Goal: Information Seeking & Learning: Check status

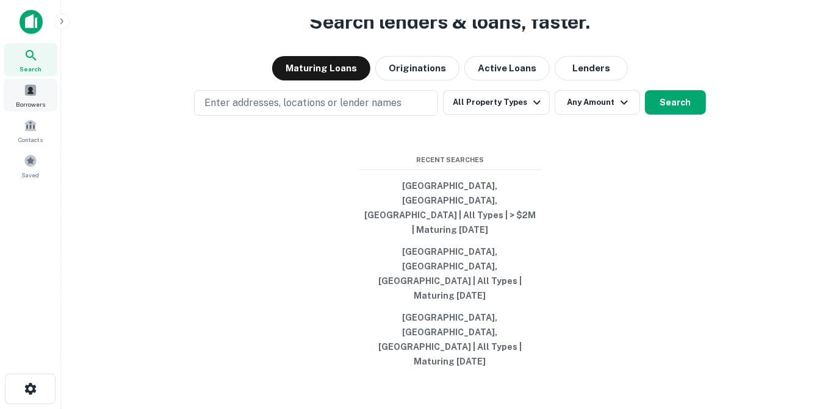
click at [30, 100] on span "Borrowers" at bounding box center [30, 104] width 29 height 10
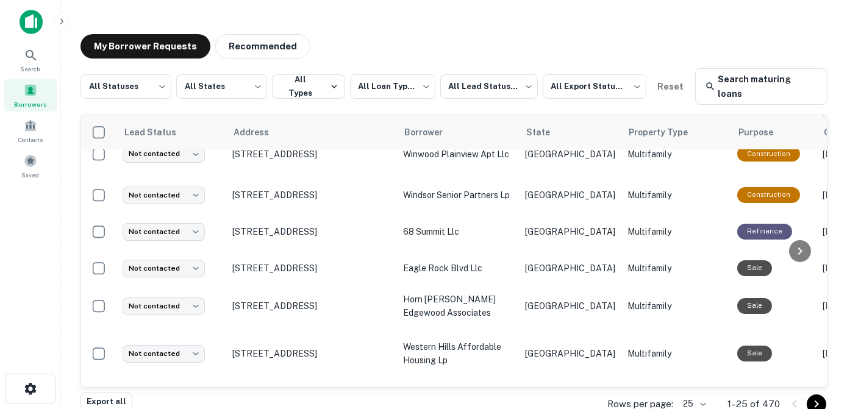
scroll to position [718, 0]
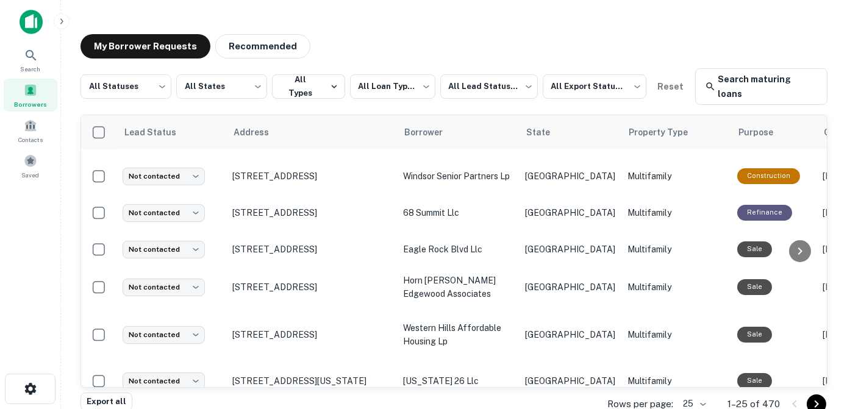
click at [814, 397] on icon "Go to next page" at bounding box center [816, 404] width 15 height 15
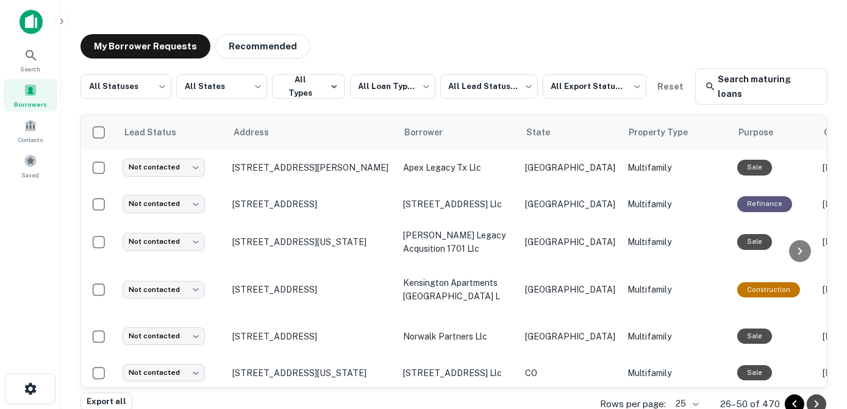
click at [815, 397] on icon "Go to next page" at bounding box center [816, 404] width 15 height 15
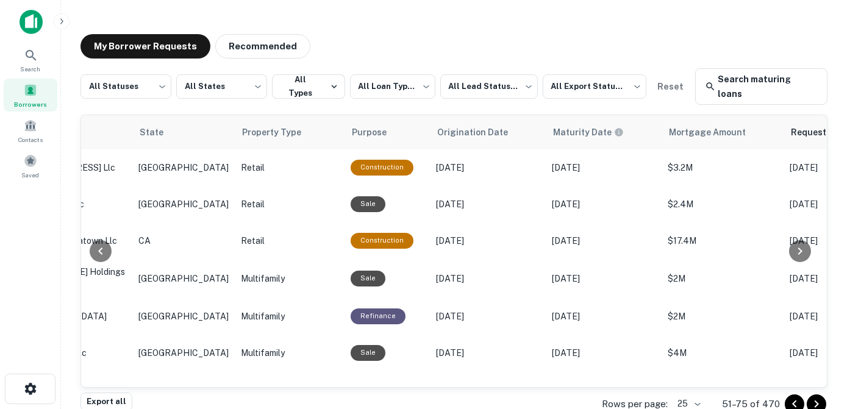
drag, startPoint x: 820, startPoint y: 131, endPoint x: 823, endPoint y: 146, distance: 15.7
click at [823, 146] on div "Lead Status Address Borrower State Property Type Purpose Origination Date Matur…" at bounding box center [454, 251] width 747 height 273
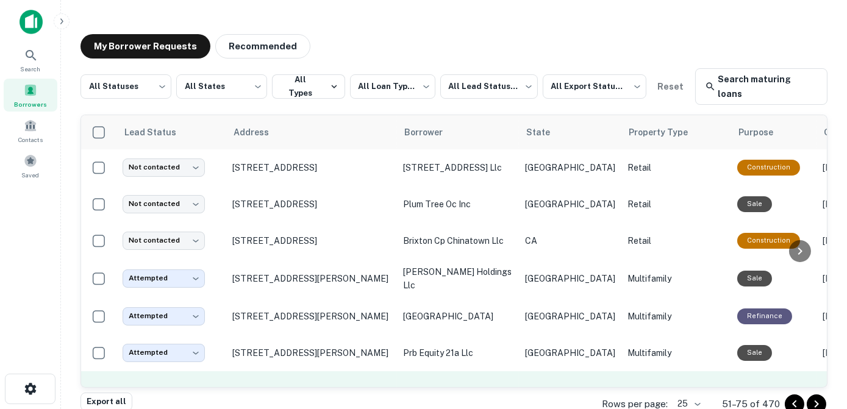
click at [349, 371] on td "[STREET_ADDRESS]" at bounding box center [311, 399] width 171 height 56
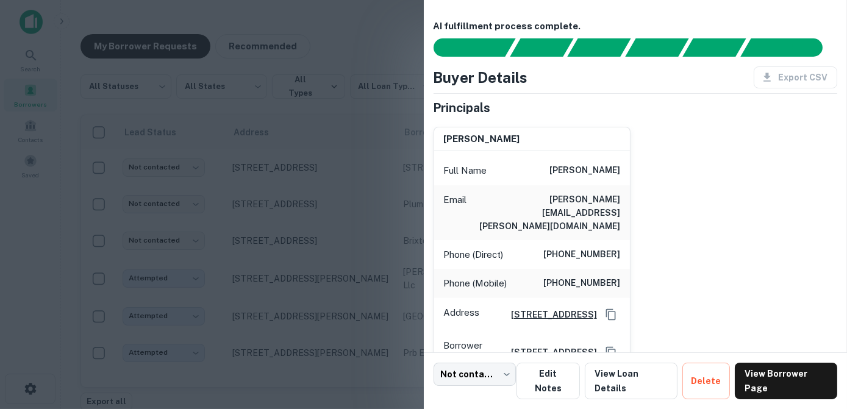
click at [309, 115] on div at bounding box center [423, 204] width 847 height 409
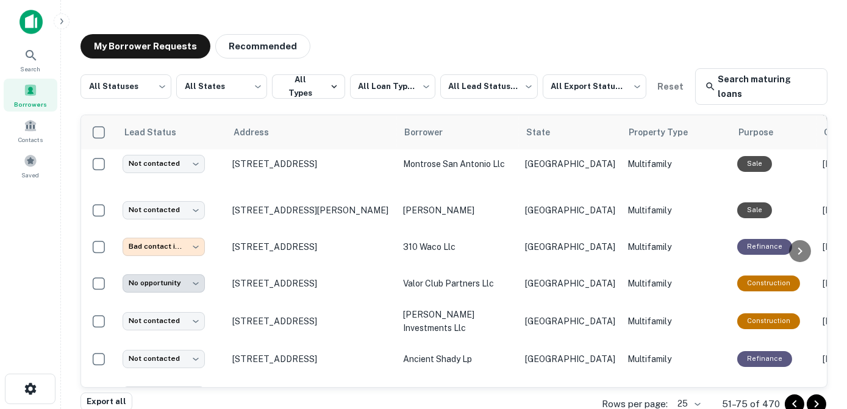
scroll to position [237, 0]
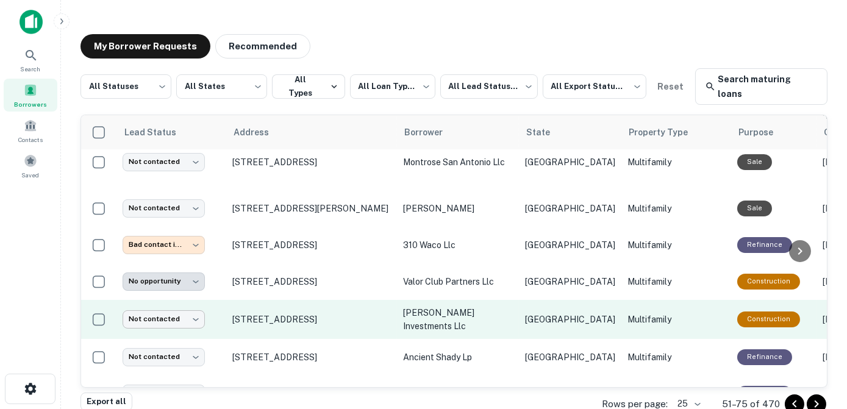
click at [196, 303] on body "**********" at bounding box center [423, 204] width 847 height 409
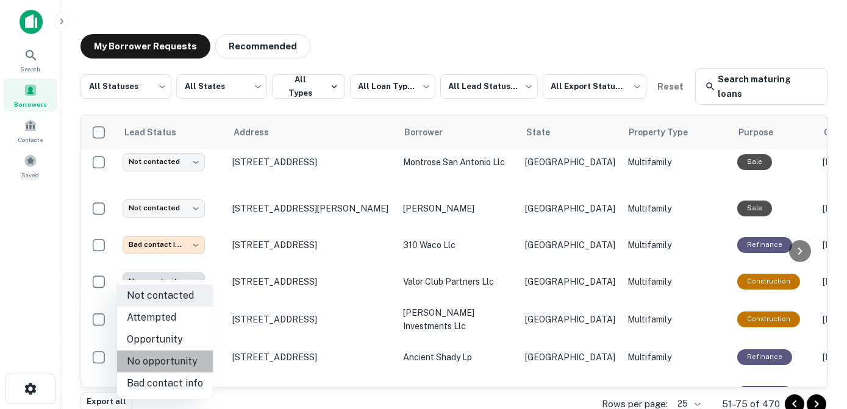
click at [181, 367] on li "No opportunity" at bounding box center [165, 362] width 96 height 22
type input "**********"
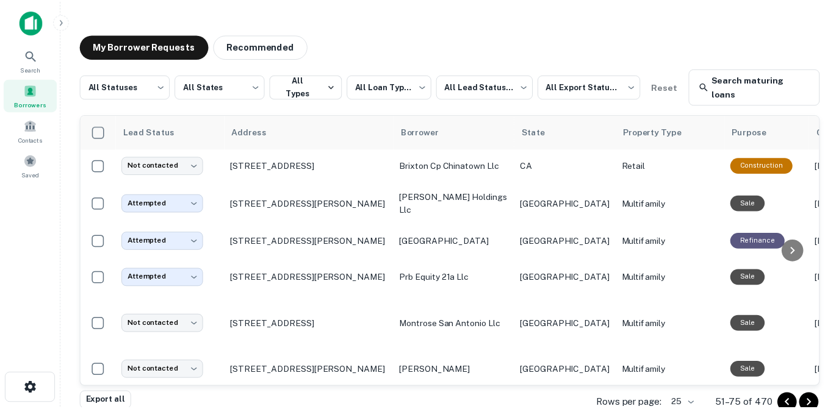
scroll to position [0, 0]
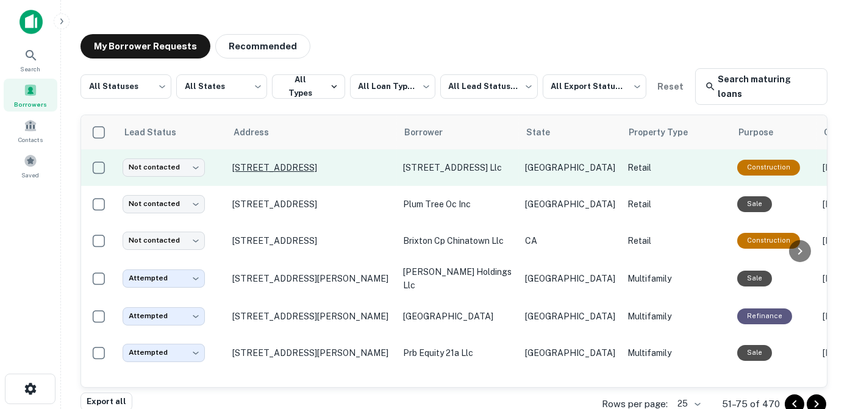
click at [274, 162] on p "[STREET_ADDRESS]" at bounding box center [311, 167] width 159 height 11
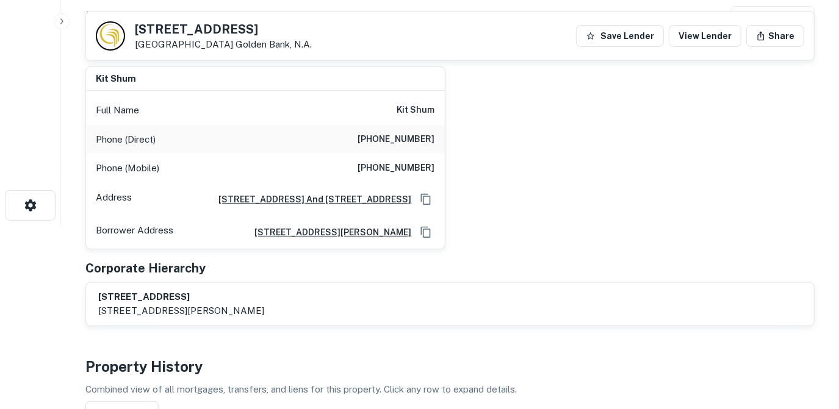
scroll to position [192, 0]
